Goal: Obtain resource: Download file/media

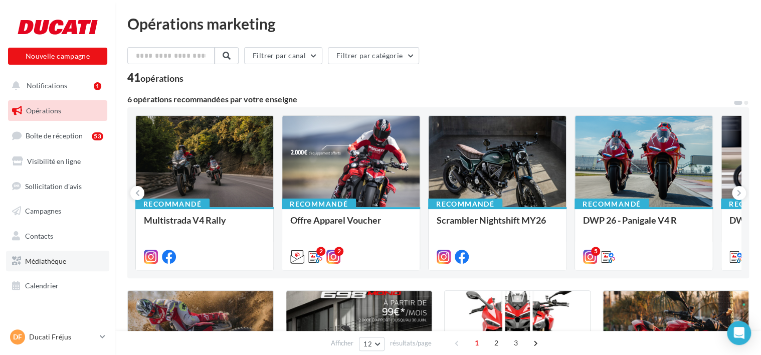
click at [75, 262] on link "Médiathèque" at bounding box center [57, 261] width 103 height 21
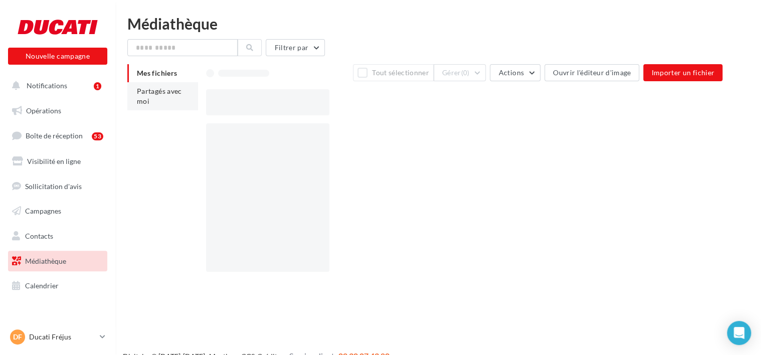
click at [184, 96] on li "Partagés avec moi" at bounding box center [162, 96] width 71 height 28
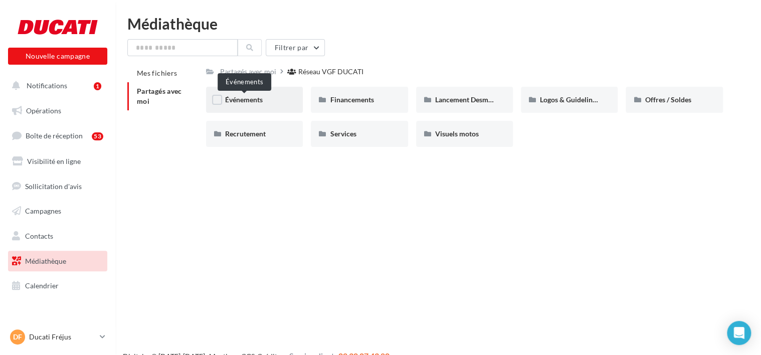
click at [250, 103] on span "Événements" at bounding box center [244, 99] width 38 height 9
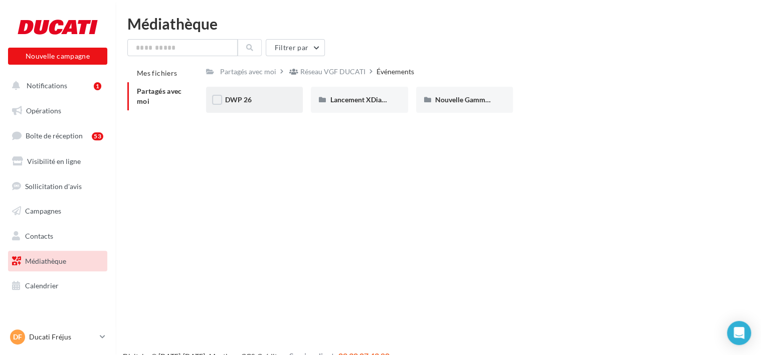
click at [281, 100] on div "DWP 26" at bounding box center [254, 100] width 59 height 10
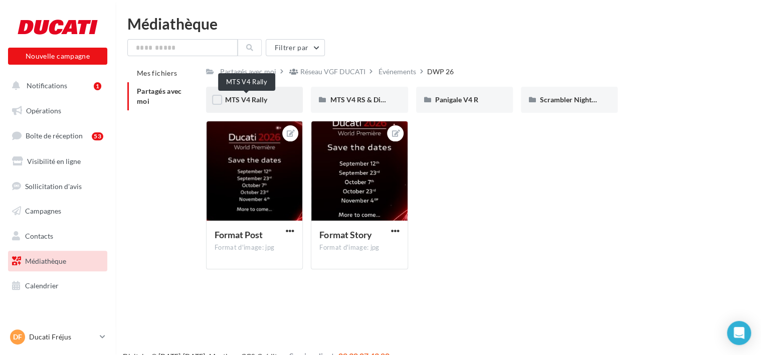
click at [259, 104] on span "MTS V4 Rally" at bounding box center [246, 99] width 42 height 9
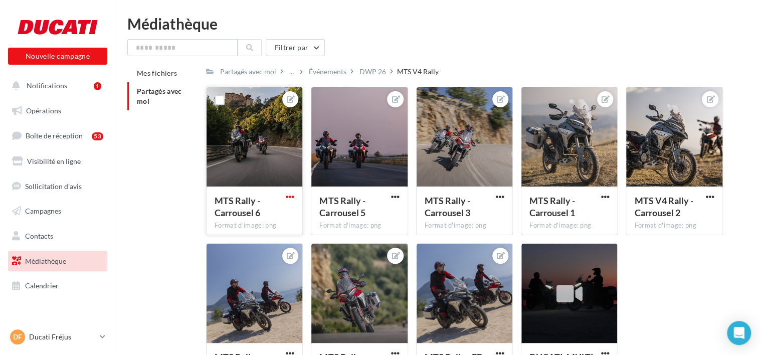
click at [287, 200] on span "button" at bounding box center [290, 197] width 9 height 9
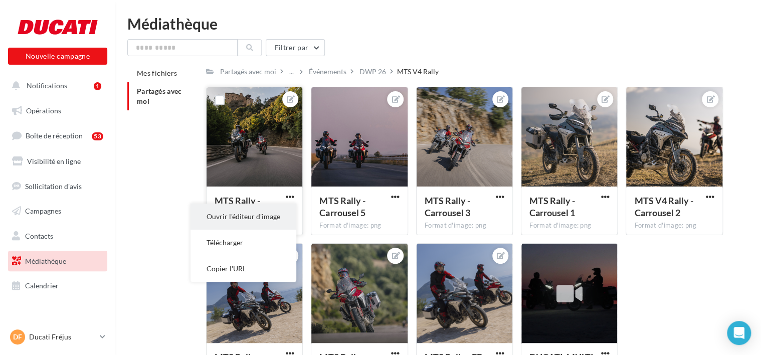
click at [287, 213] on button "Ouvrir l'éditeur d'image" at bounding box center [244, 217] width 106 height 26
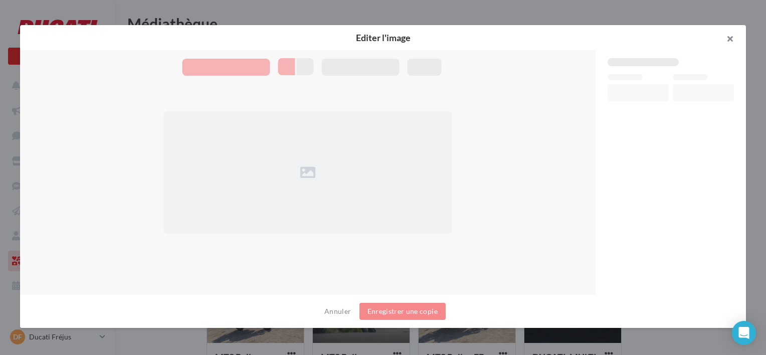
click at [740, 33] on button "button" at bounding box center [726, 40] width 40 height 30
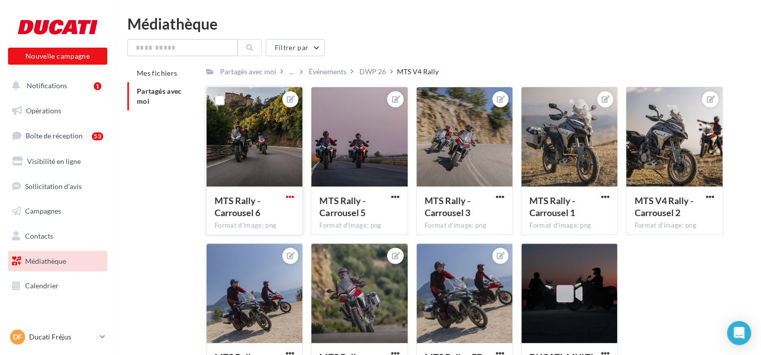
click at [292, 195] on span "button" at bounding box center [290, 197] width 9 height 9
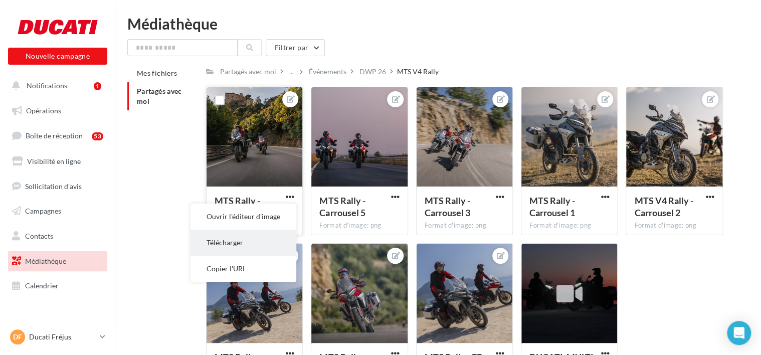
click at [270, 248] on button "Télécharger" at bounding box center [244, 243] width 106 height 26
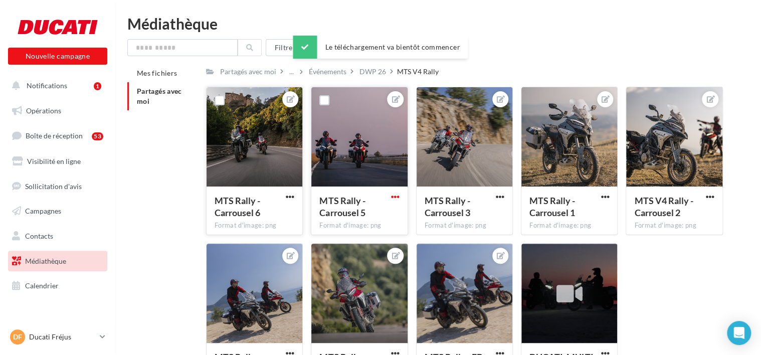
click at [399, 198] on span "button" at bounding box center [395, 197] width 9 height 9
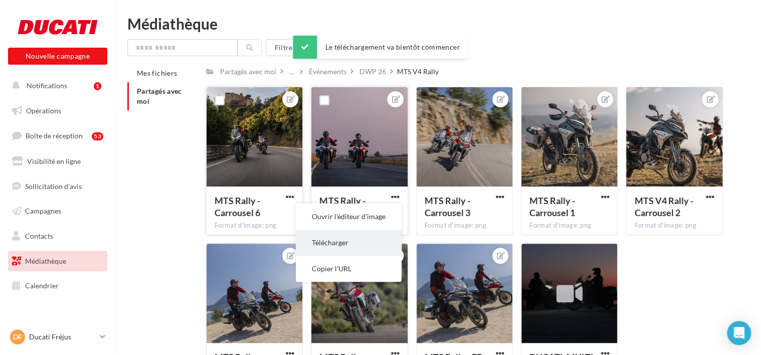
click at [382, 245] on button "Télécharger" at bounding box center [349, 243] width 106 height 26
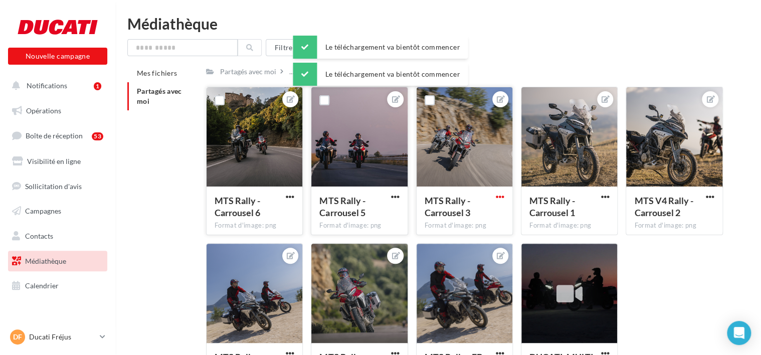
click at [497, 195] on span "button" at bounding box center [500, 197] width 9 height 9
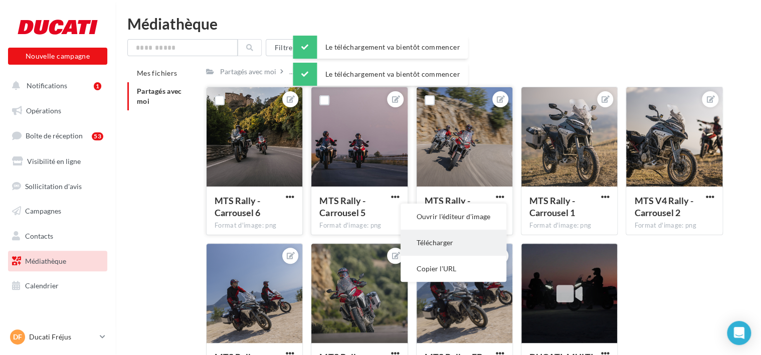
click at [483, 243] on button "Télécharger" at bounding box center [454, 243] width 106 height 26
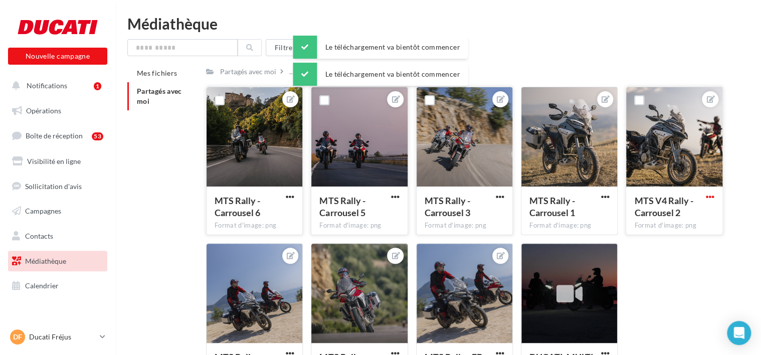
drag, startPoint x: 721, startPoint y: 199, endPoint x: 713, endPoint y: 200, distance: 8.2
click at [721, 199] on div "MTS V4 Rally - Carrousel 2 Format d'image: png" at bounding box center [674, 210] width 96 height 47
click at [606, 198] on span "button" at bounding box center [605, 197] width 9 height 9
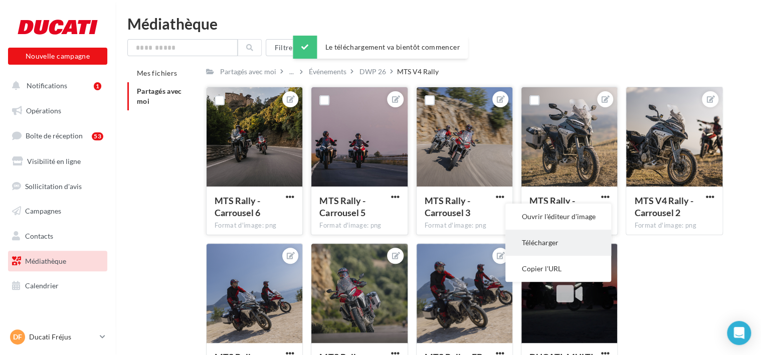
click at [586, 241] on button "Télécharger" at bounding box center [559, 243] width 106 height 26
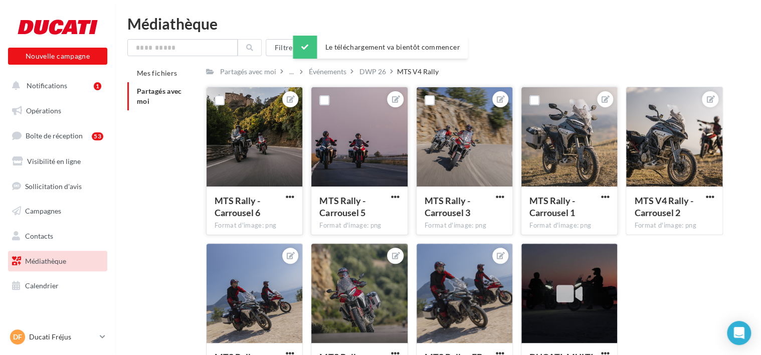
click at [744, 189] on div "Mes fichiers Partagés avec moi Partagés avec moi ... Événements DWP 26 MTS V4 R…" at bounding box center [442, 232] width 630 height 336
click at [706, 196] on span "button" at bounding box center [710, 197] width 9 height 9
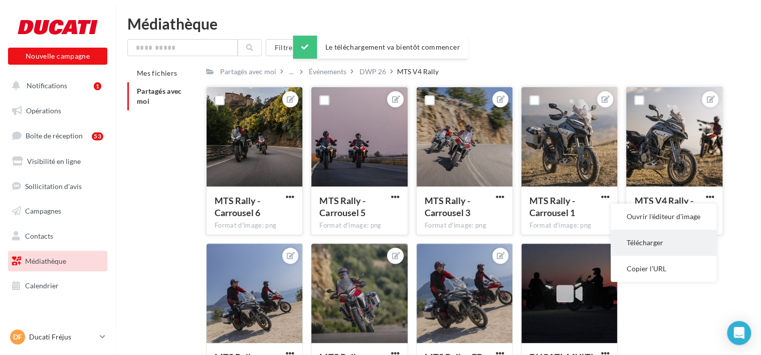
drag, startPoint x: 663, startPoint y: 240, endPoint x: 440, endPoint y: 235, distance: 222.8
click at [663, 240] on button "Télécharger" at bounding box center [664, 243] width 106 height 26
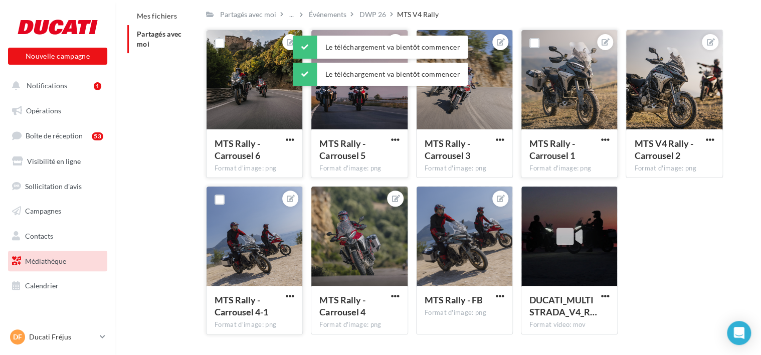
scroll to position [87, 0]
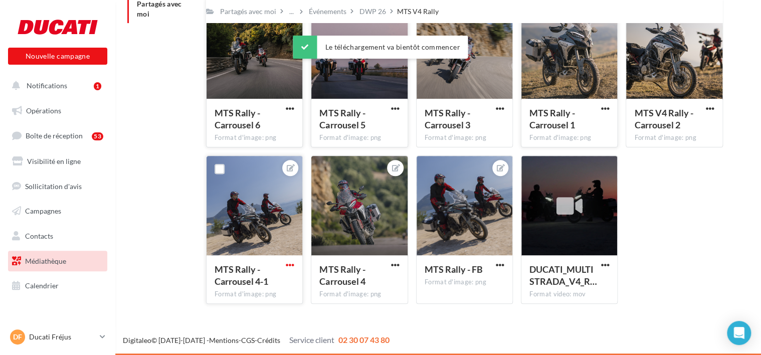
click at [290, 268] on span "button" at bounding box center [290, 265] width 9 height 9
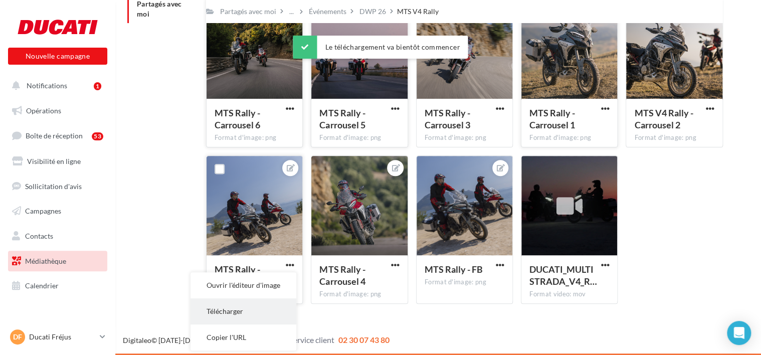
click at [265, 305] on button "Télécharger" at bounding box center [244, 311] width 106 height 26
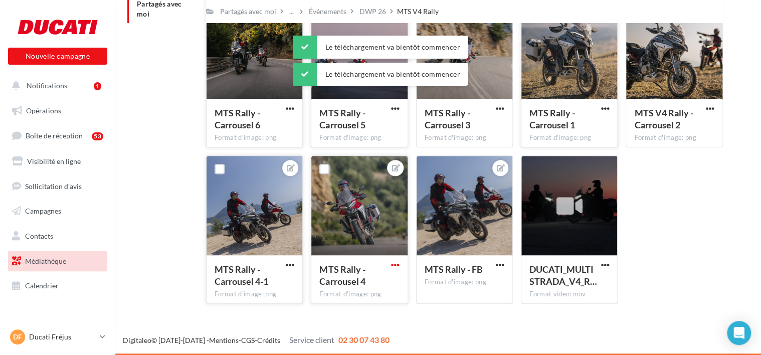
click at [398, 265] on span "button" at bounding box center [395, 265] width 9 height 9
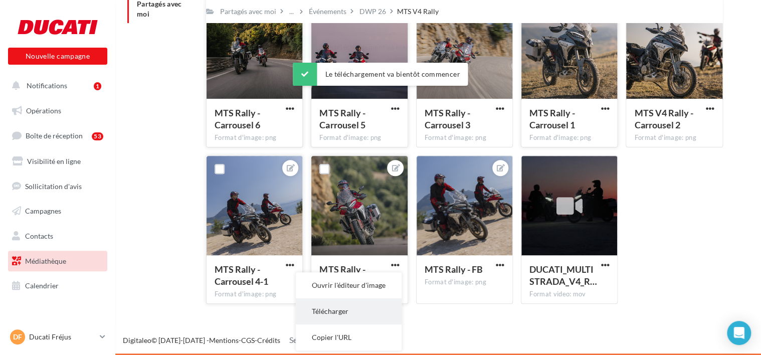
click at [382, 313] on button "Télécharger" at bounding box center [349, 311] width 106 height 26
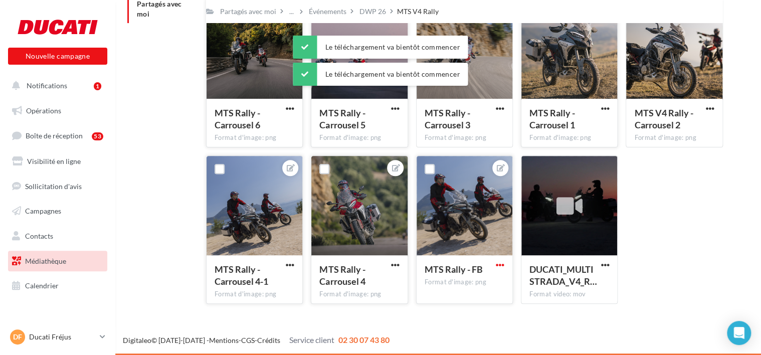
click at [503, 264] on span "button" at bounding box center [500, 265] width 9 height 9
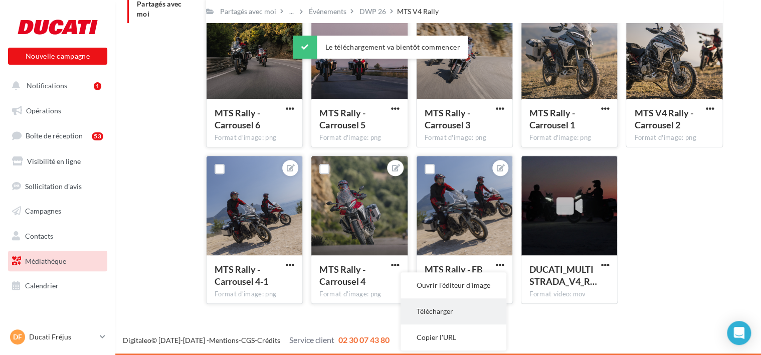
click at [481, 312] on button "Télécharger" at bounding box center [454, 311] width 106 height 26
click at [496, 322] on div "Nouvelle campagne Nouvelle campagne Notifications 1 Opérations Boîte de récepti…" at bounding box center [380, 142] width 761 height 426
click at [602, 259] on div "DUCATI_MULTISTRADA_V4_R… Format video: mov" at bounding box center [570, 278] width 96 height 47
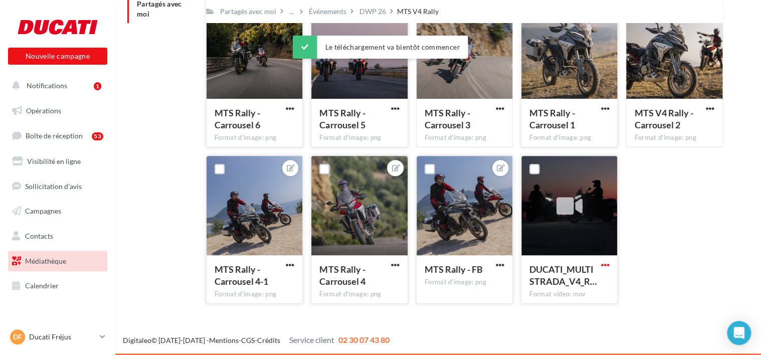
click at [607, 269] on span "button" at bounding box center [605, 265] width 9 height 9
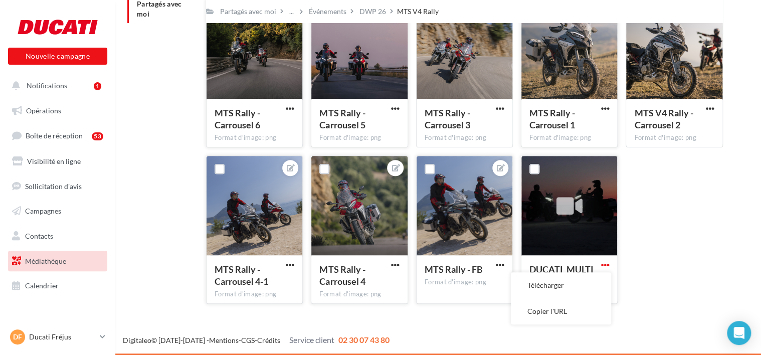
click at [606, 263] on span "button" at bounding box center [605, 265] width 9 height 9
click at [602, 267] on span "button" at bounding box center [605, 265] width 9 height 9
click at [564, 287] on button "Télécharger" at bounding box center [561, 285] width 100 height 26
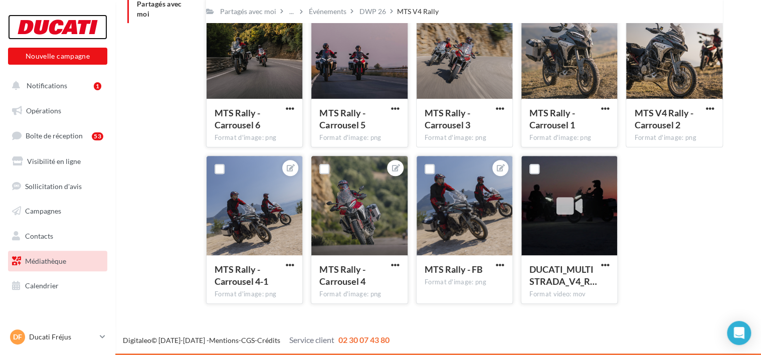
click at [78, 31] on div at bounding box center [58, 27] width 80 height 25
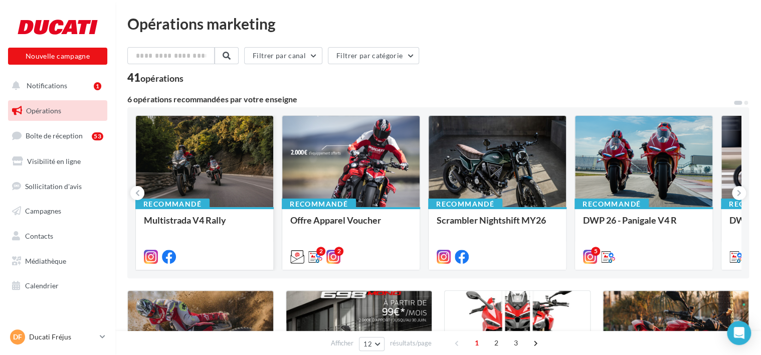
click at [221, 146] on div at bounding box center [204, 162] width 137 height 92
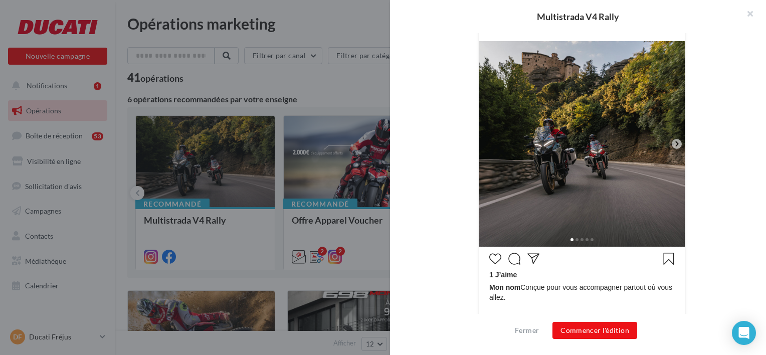
scroll to position [201, 0]
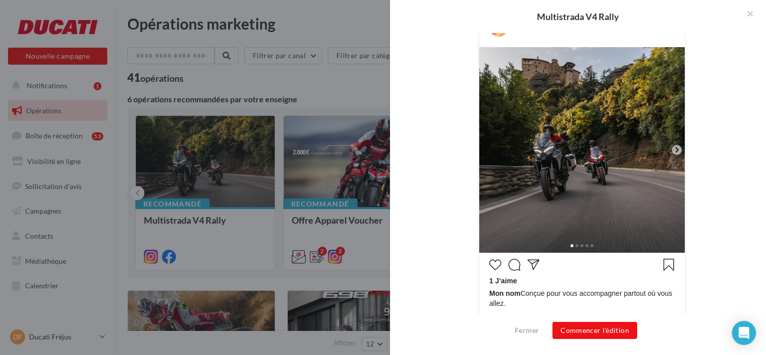
click at [676, 149] on icon at bounding box center [677, 149] width 3 height 5
click at [676, 148] on icon at bounding box center [677, 149] width 3 height 5
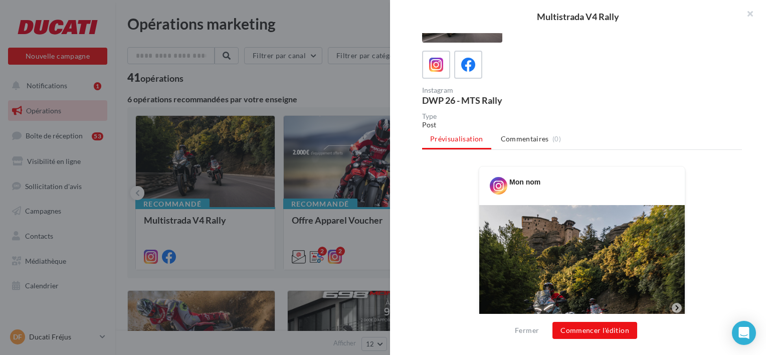
scroll to position [0, 0]
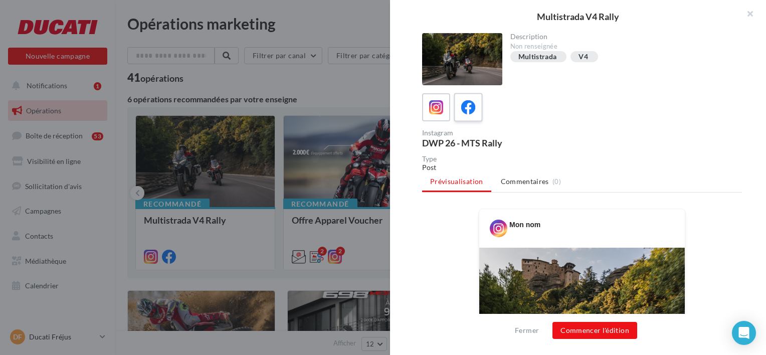
click at [471, 106] on icon at bounding box center [468, 107] width 15 height 15
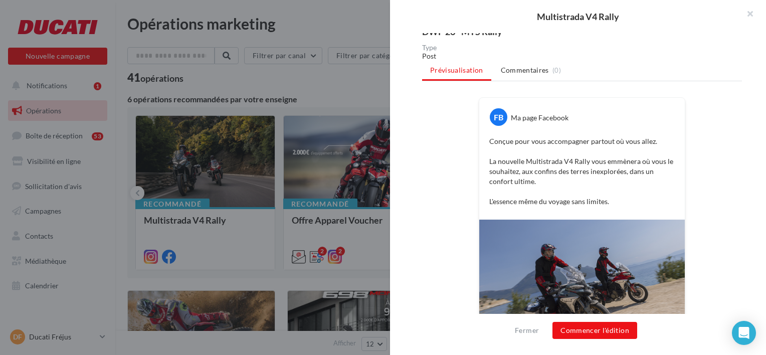
scroll to position [26, 0]
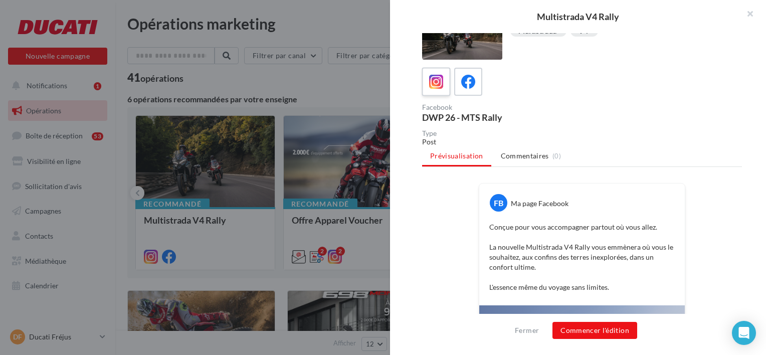
click at [423, 80] on label at bounding box center [436, 81] width 29 height 29
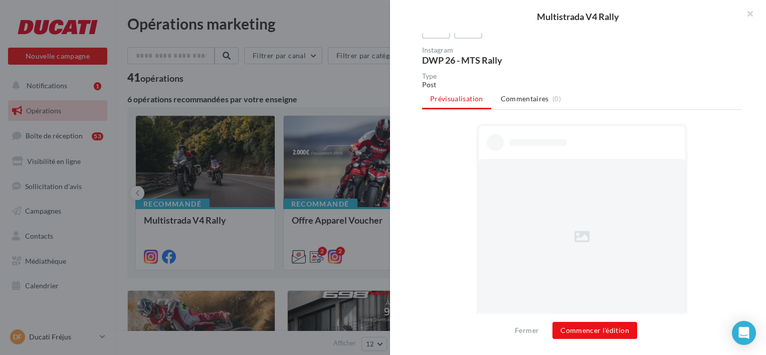
scroll to position [176, 0]
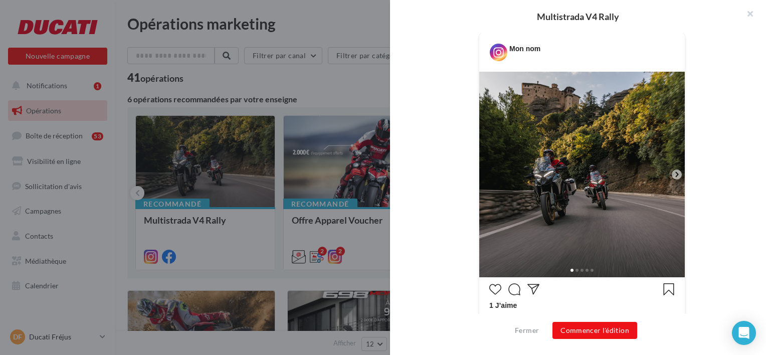
click at [581, 269] on span at bounding box center [582, 270] width 3 height 3
click at [576, 269] on span at bounding box center [577, 270] width 3 height 3
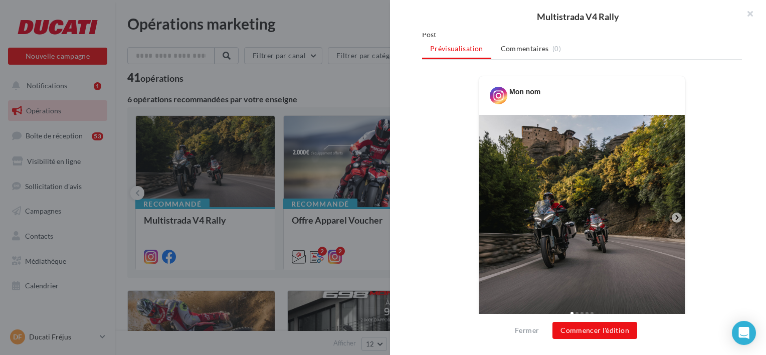
scroll to position [76, 0]
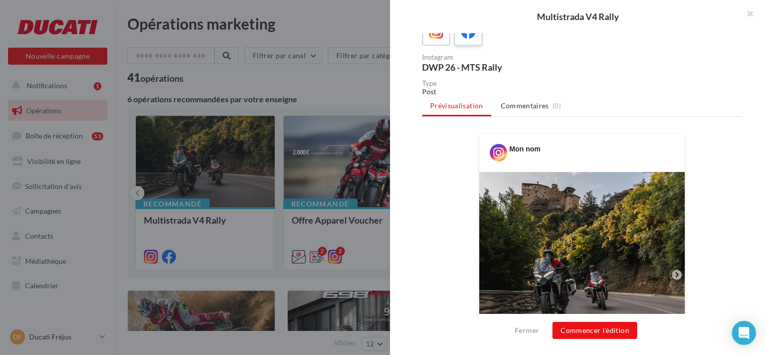
click at [472, 36] on icon at bounding box center [468, 32] width 15 height 15
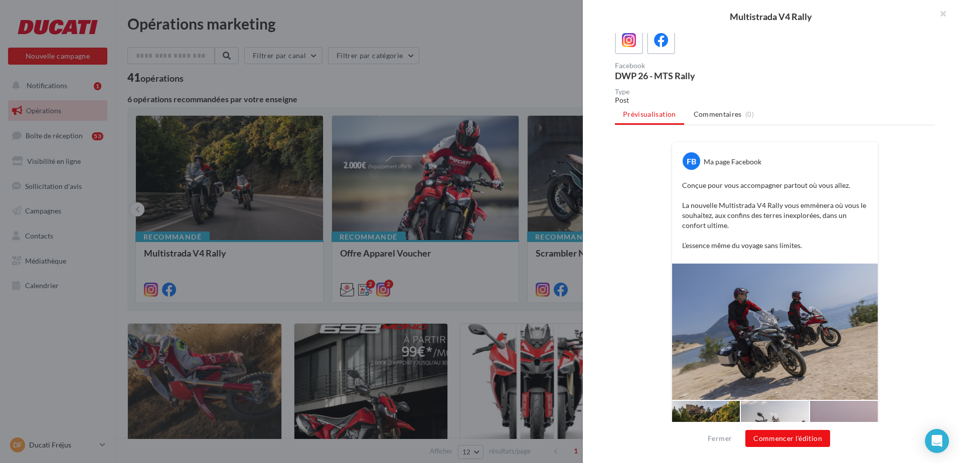
scroll to position [19, 0]
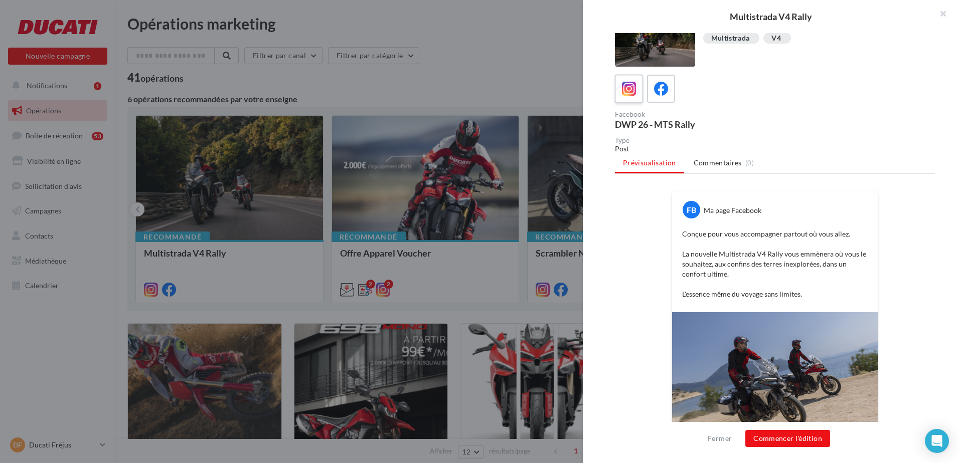
click at [628, 86] on icon at bounding box center [629, 89] width 15 height 15
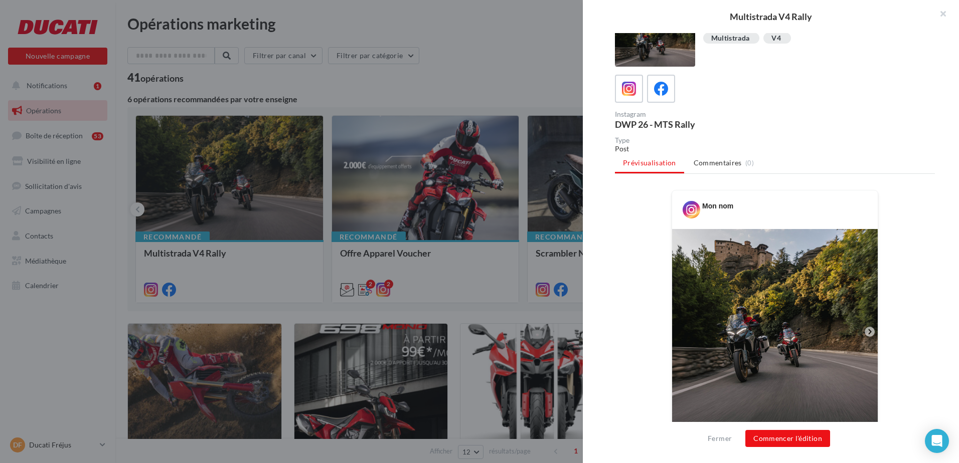
click at [761, 335] on icon at bounding box center [869, 332] width 9 height 9
click at [761, 333] on icon at bounding box center [869, 332] width 9 height 9
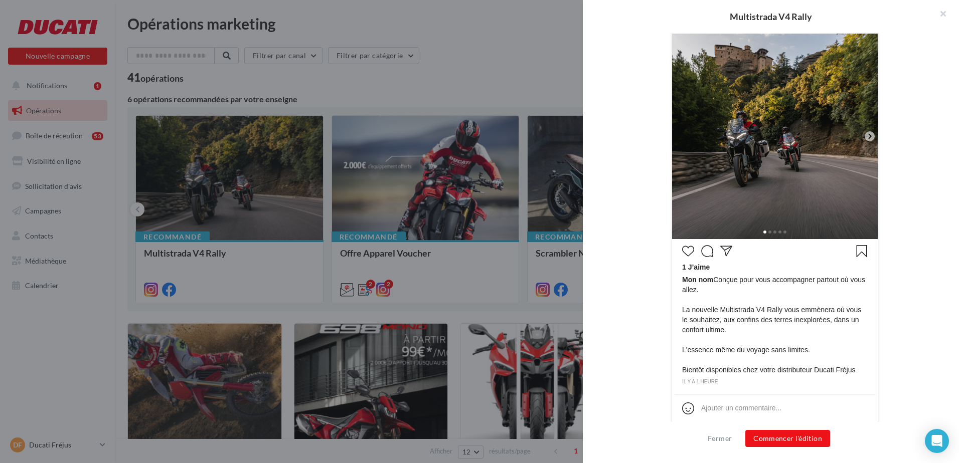
scroll to position [222, 0]
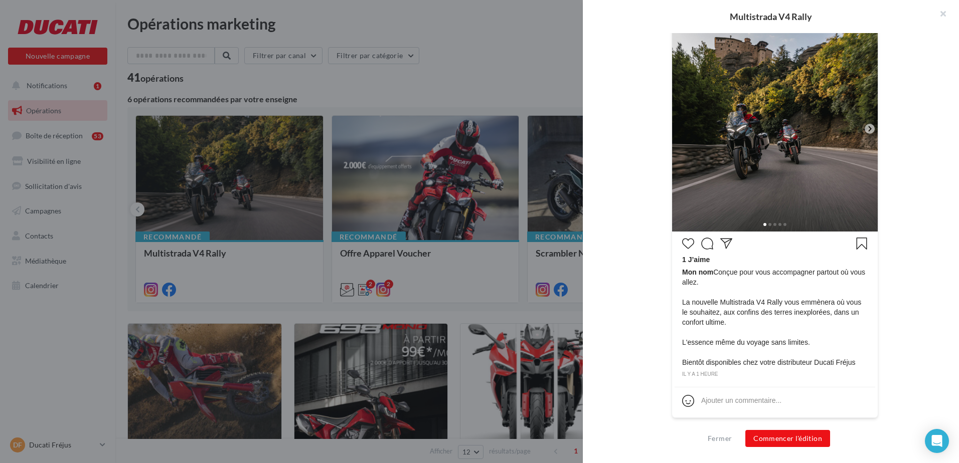
click at [761, 224] on span at bounding box center [774, 224] width 3 height 3
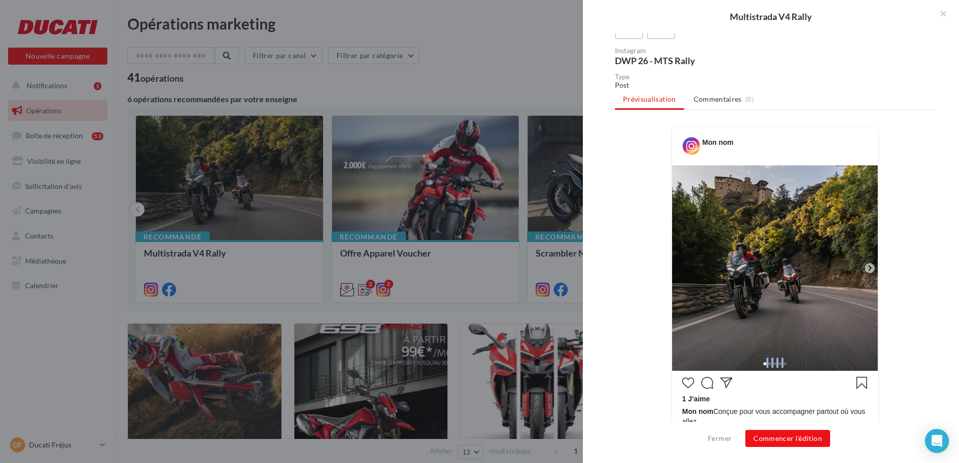
scroll to position [0, 0]
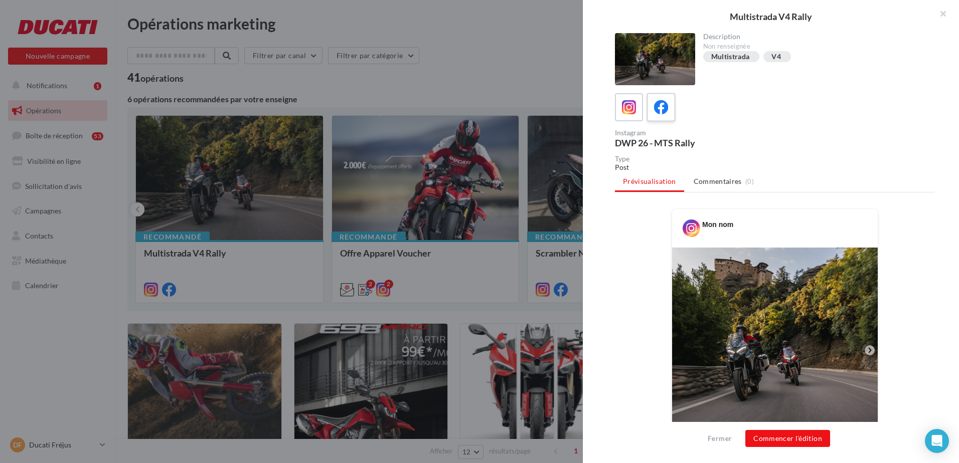
click at [666, 117] on label at bounding box center [661, 107] width 29 height 29
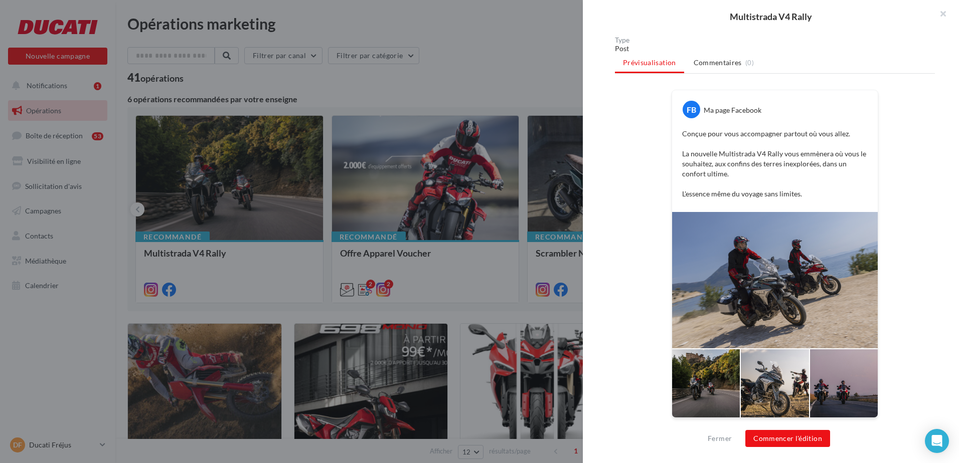
scroll to position [19, 0]
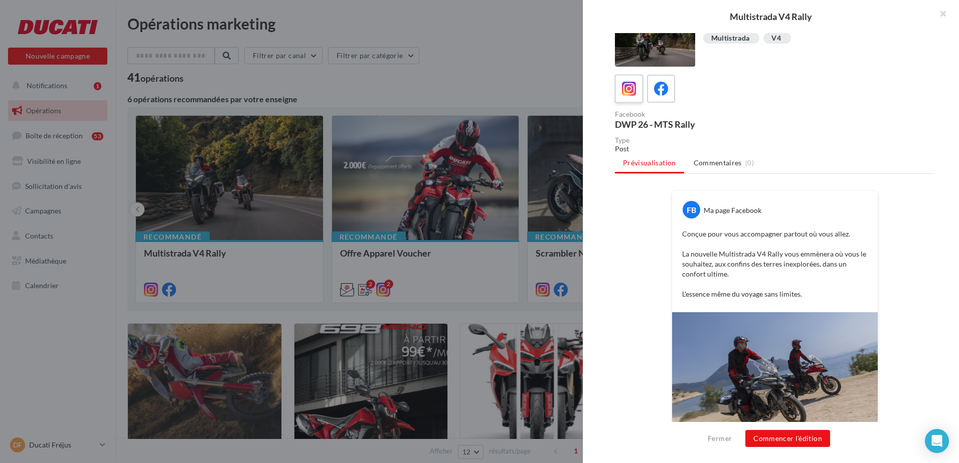
click at [634, 88] on icon at bounding box center [629, 89] width 15 height 15
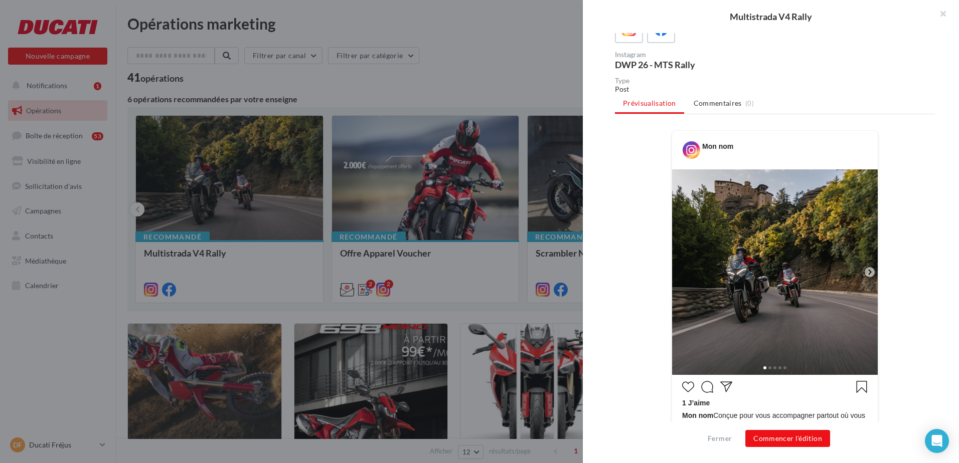
scroll to position [222, 0]
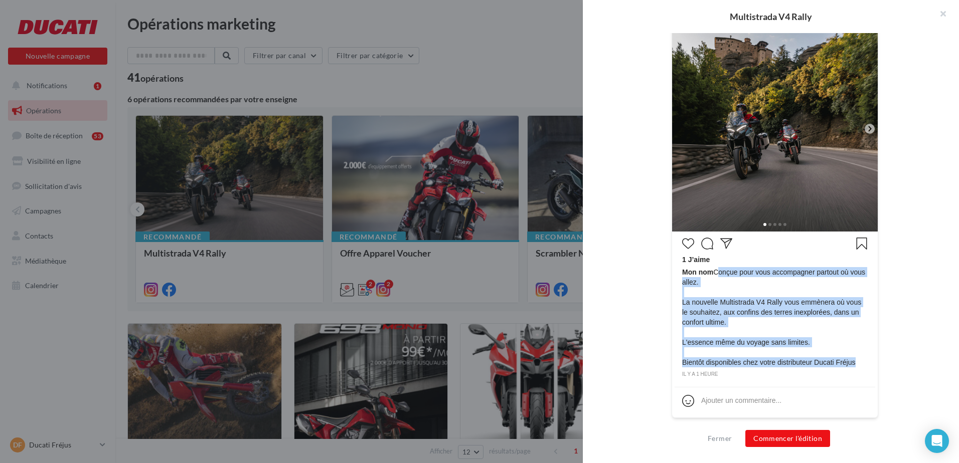
drag, startPoint x: 713, startPoint y: 273, endPoint x: 853, endPoint y: 366, distance: 168.2
click at [761, 355] on span "Mon nom Conçue pour vous accompagner partout où vous allez. La nouvelle Multist…" at bounding box center [775, 317] width 186 height 100
copy span "Conçue pour vous accompagner partout où vous allez. La nouvelle Multistrada V4 …"
